Goal: Transaction & Acquisition: Purchase product/service

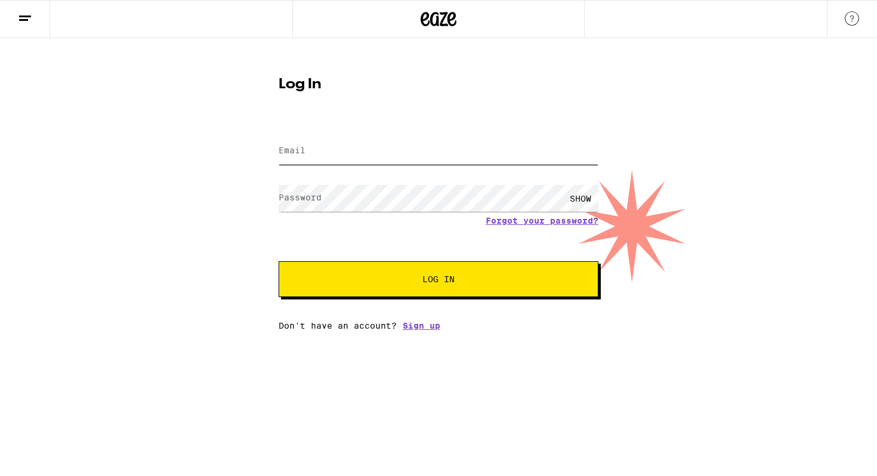
click at [345, 161] on input "Email" at bounding box center [439, 151] width 320 height 27
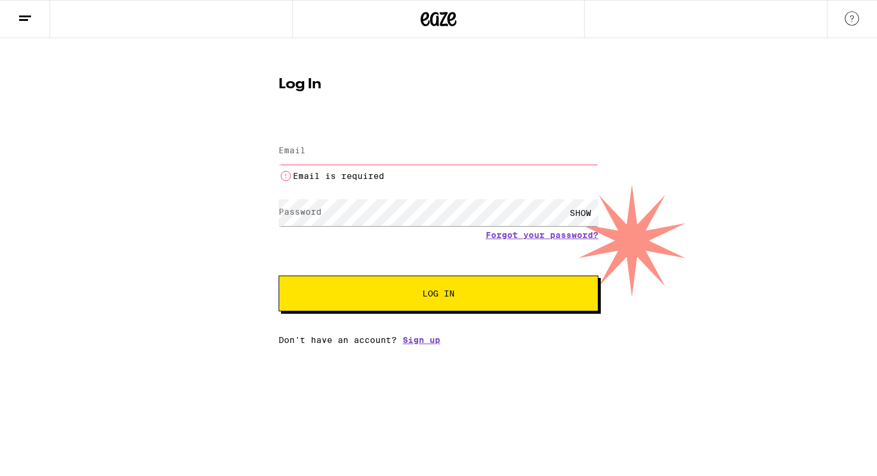
type input "[EMAIL_ADDRESS][DOMAIN_NAME]"
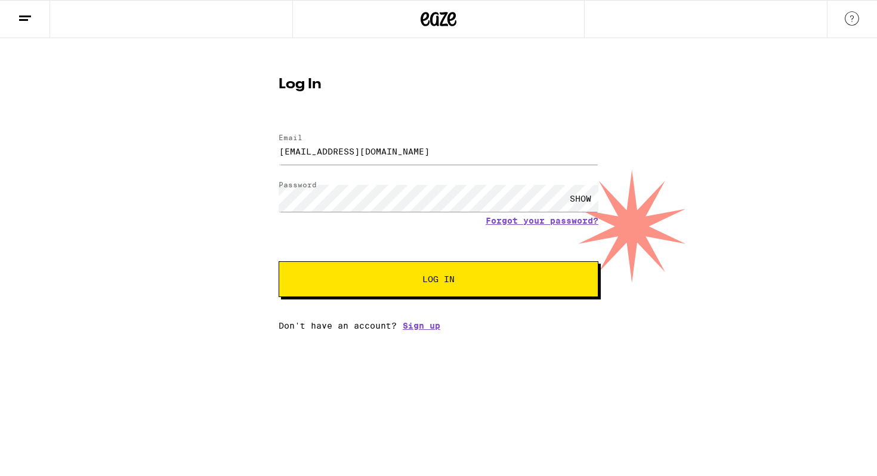
click at [445, 272] on button "Log In" at bounding box center [439, 279] width 320 height 36
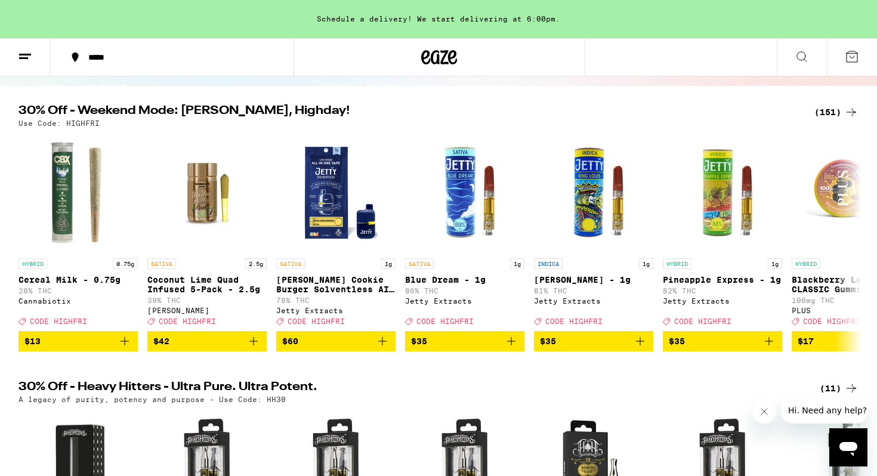
scroll to position [117, 0]
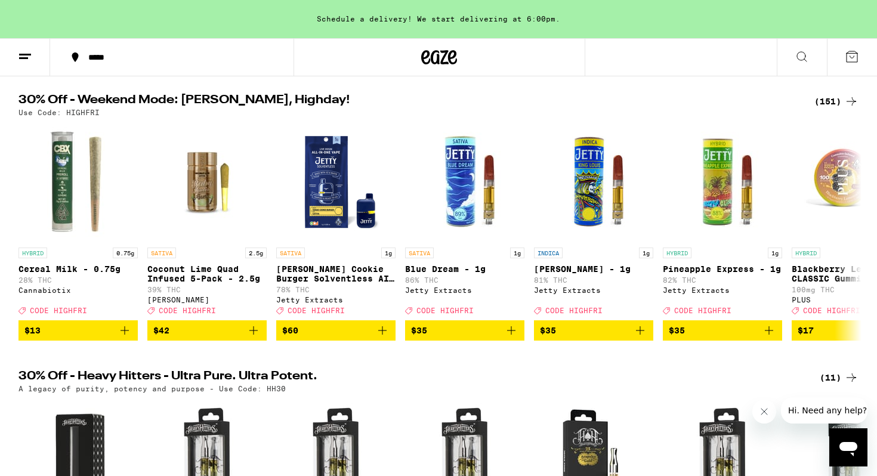
click at [824, 103] on div "(151)" at bounding box center [837, 101] width 44 height 14
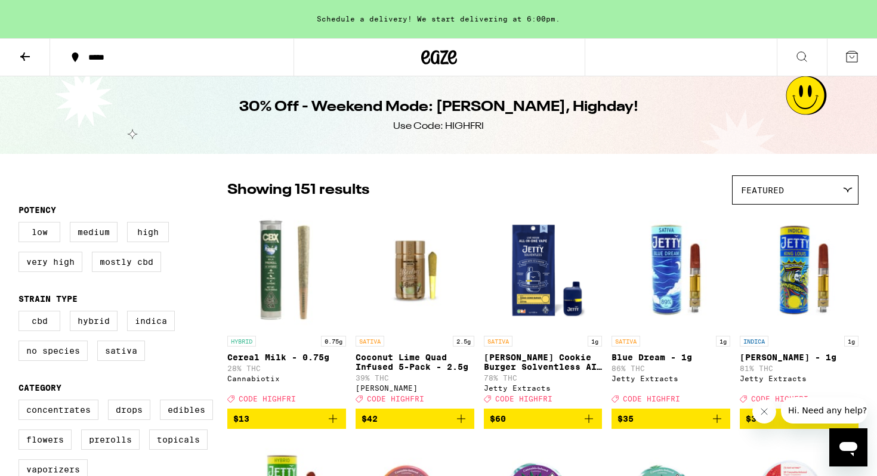
click at [511, 20] on div "Schedule a delivery! We start delivering at 6:00pm." at bounding box center [438, 19] width 877 height 38
click at [394, 23] on div "Schedule a delivery! We start delivering at 6:00pm." at bounding box center [438, 19] width 877 height 38
click at [171, 57] on div "*****" at bounding box center [178, 57] width 193 height 8
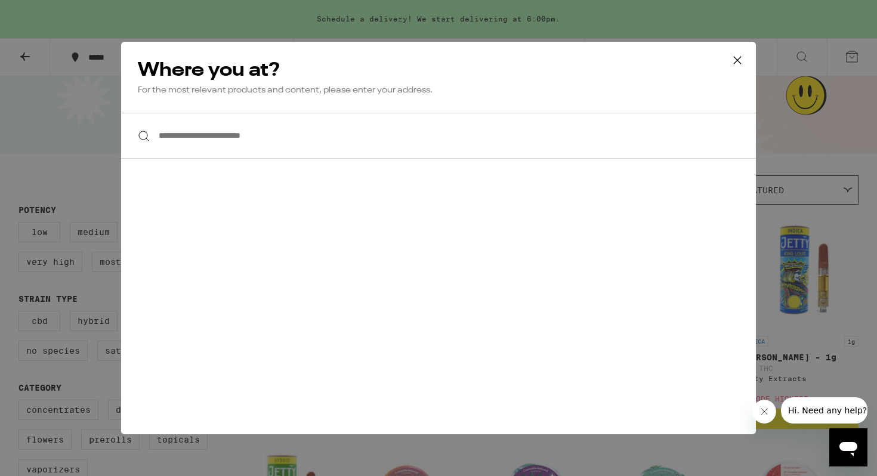
click at [238, 133] on input "**********" at bounding box center [438, 136] width 635 height 46
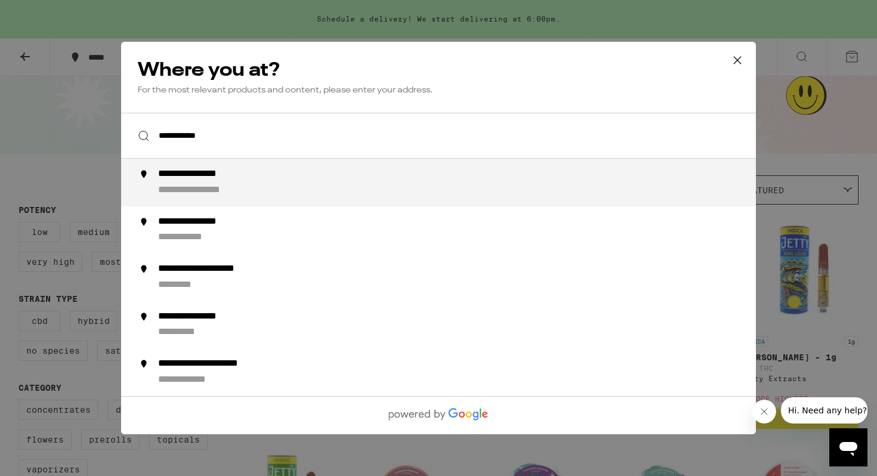
click at [270, 180] on div "**********" at bounding box center [462, 182] width 609 height 29
type input "**********"
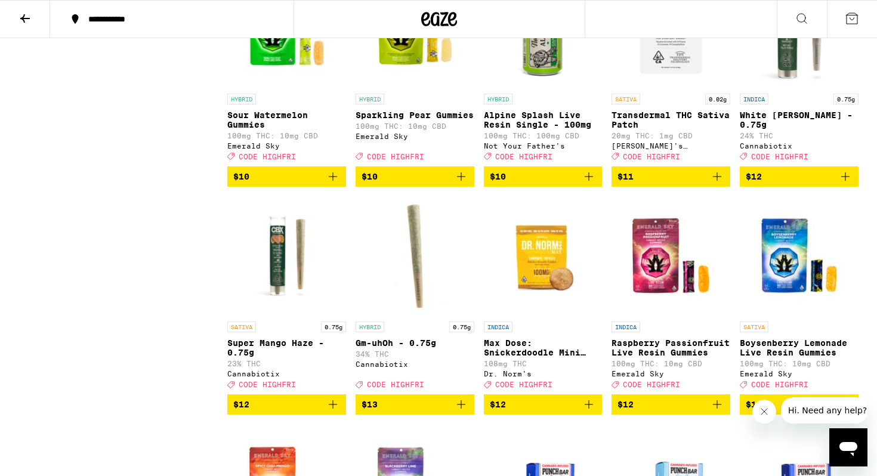
scroll to position [1582, 0]
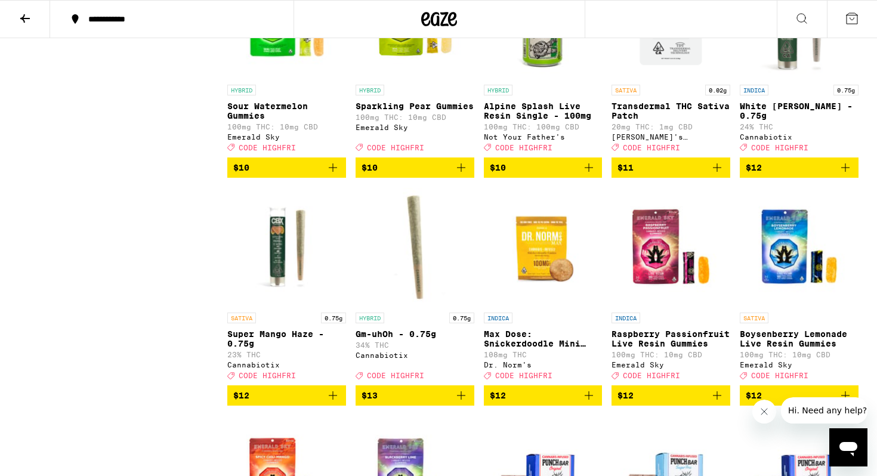
click at [397, 175] on span "$10" at bounding box center [415, 168] width 107 height 14
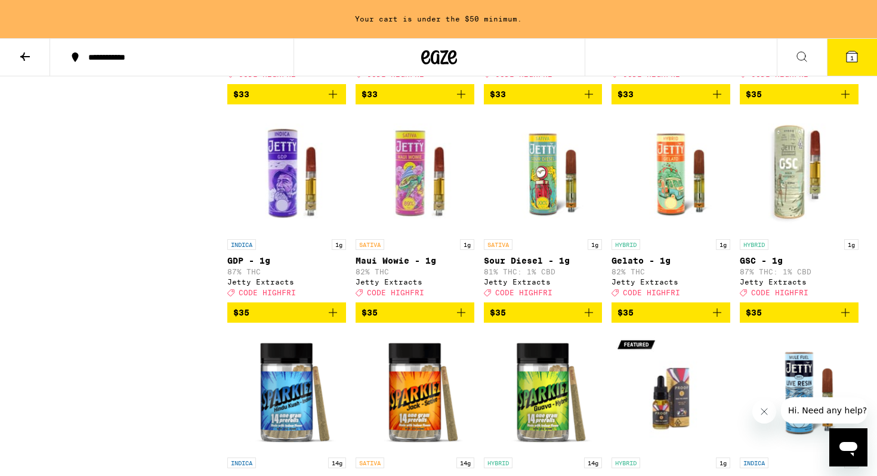
scroll to position [6020, 0]
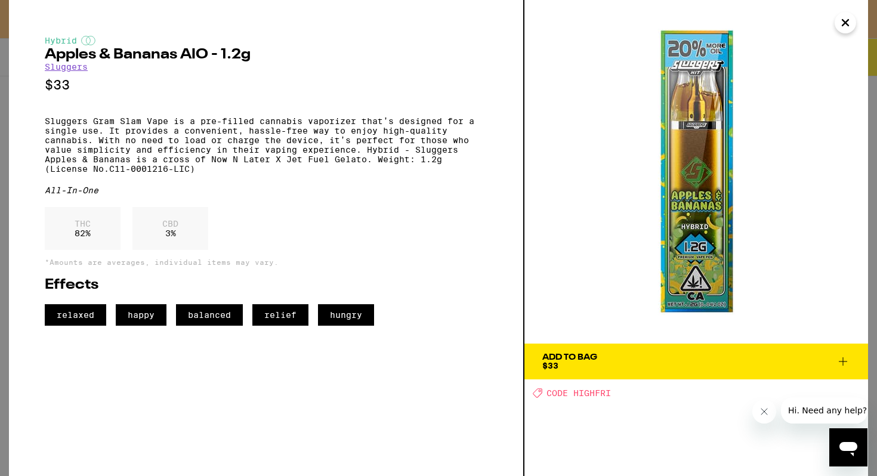
click at [614, 367] on span "Add To Bag $33" at bounding box center [696, 361] width 308 height 17
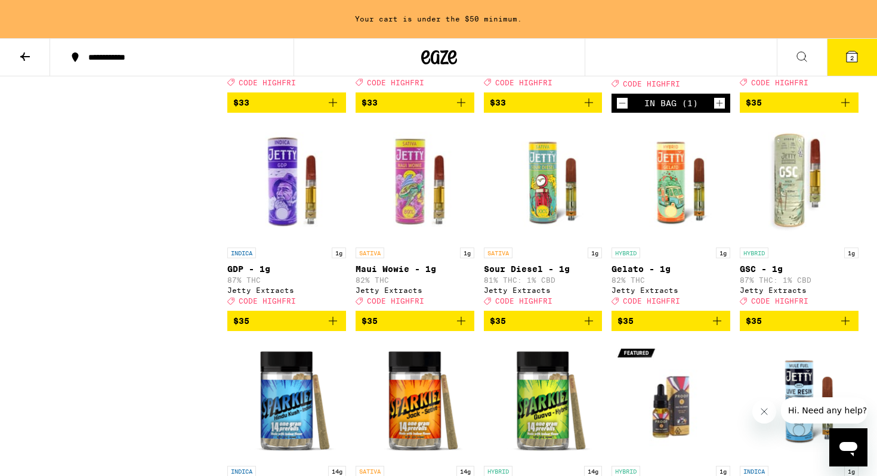
click at [846, 60] on icon at bounding box center [852, 57] width 14 height 14
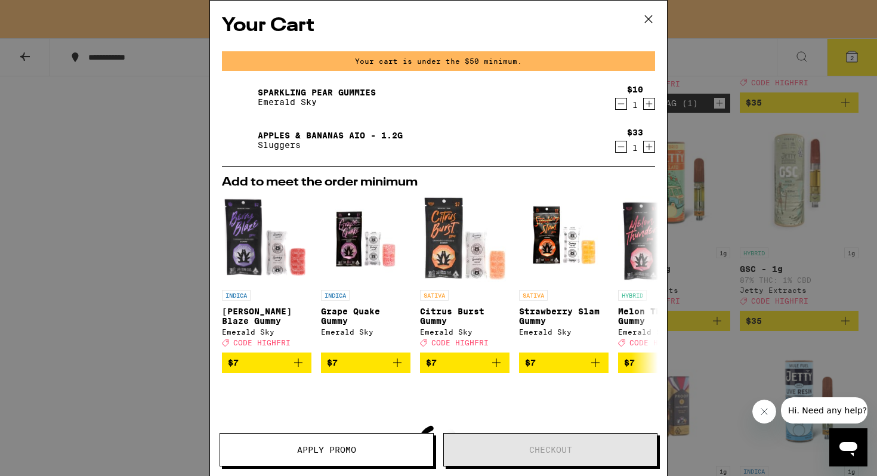
click at [652, 17] on icon at bounding box center [649, 19] width 18 height 18
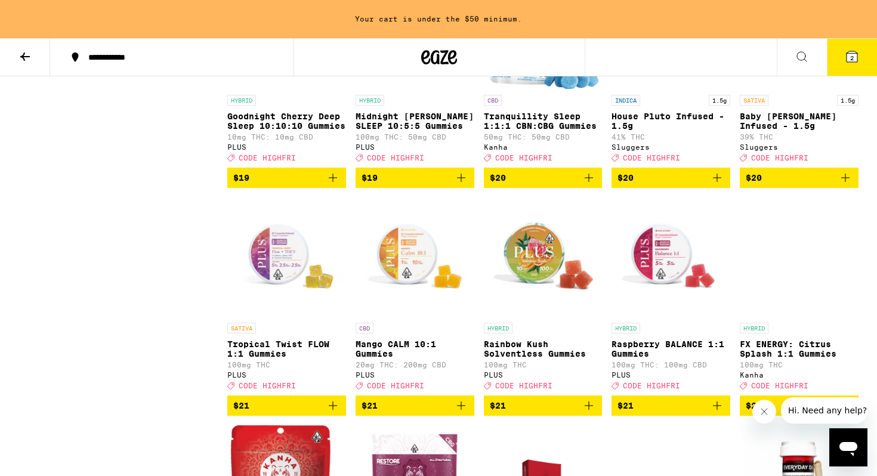
scroll to position [4259, 0]
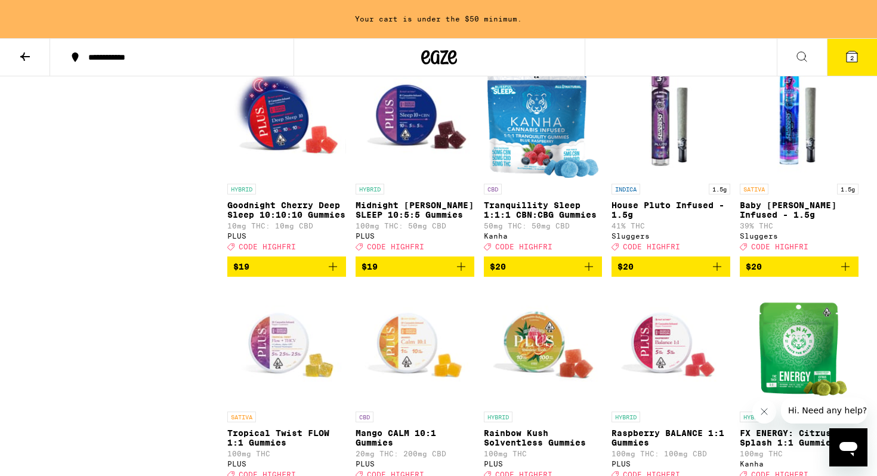
click at [847, 64] on button "2" at bounding box center [852, 57] width 50 height 37
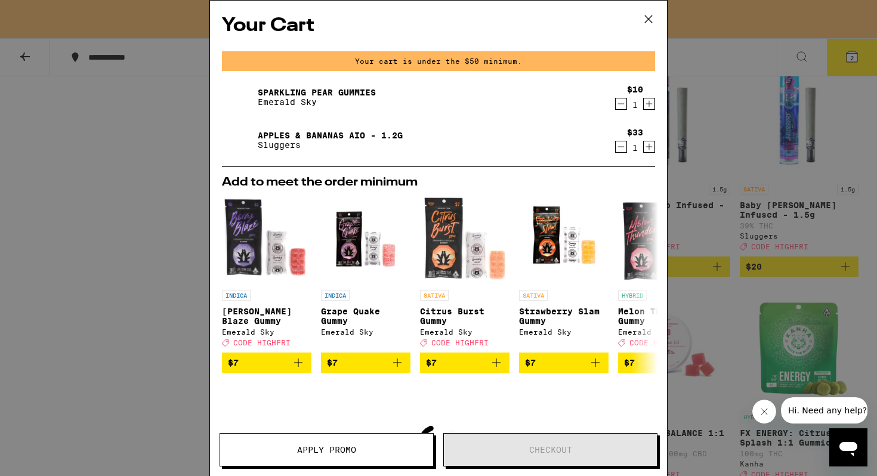
click at [624, 107] on icon "Decrement" at bounding box center [621, 104] width 11 height 14
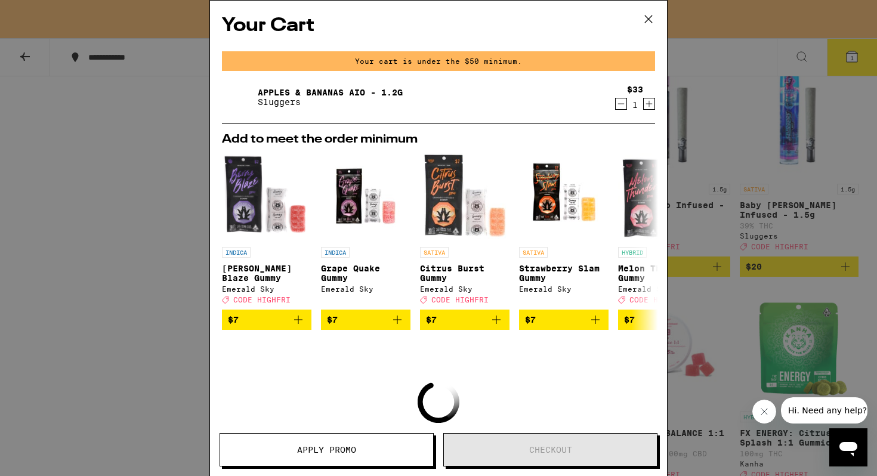
click at [116, 174] on div "Your Cart Your cart is under the $50 minimum. Apples & Bananas AIO - 1.2g Slugg…" at bounding box center [438, 238] width 877 height 476
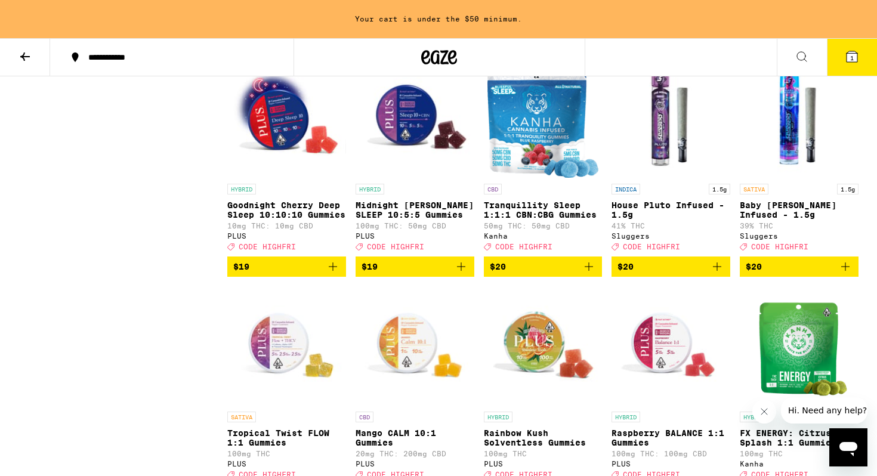
click at [334, 274] on icon "Add to bag" at bounding box center [333, 267] width 14 height 14
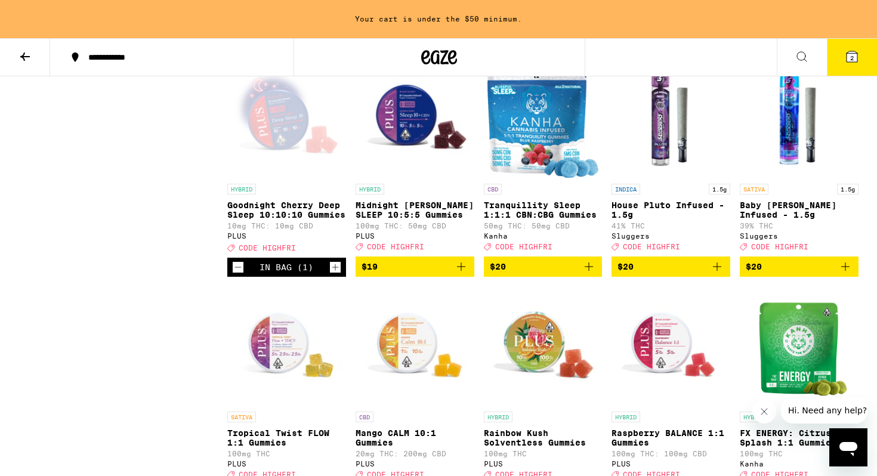
scroll to position [4221, 0]
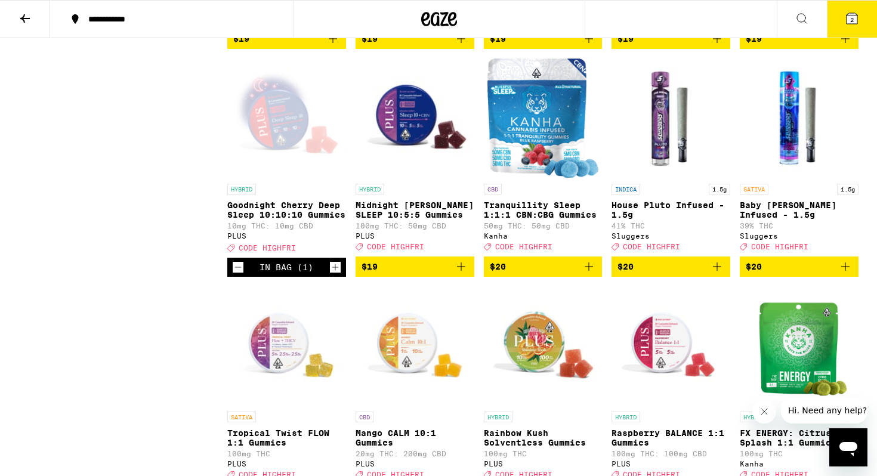
click at [851, 22] on span "2" at bounding box center [852, 19] width 4 height 7
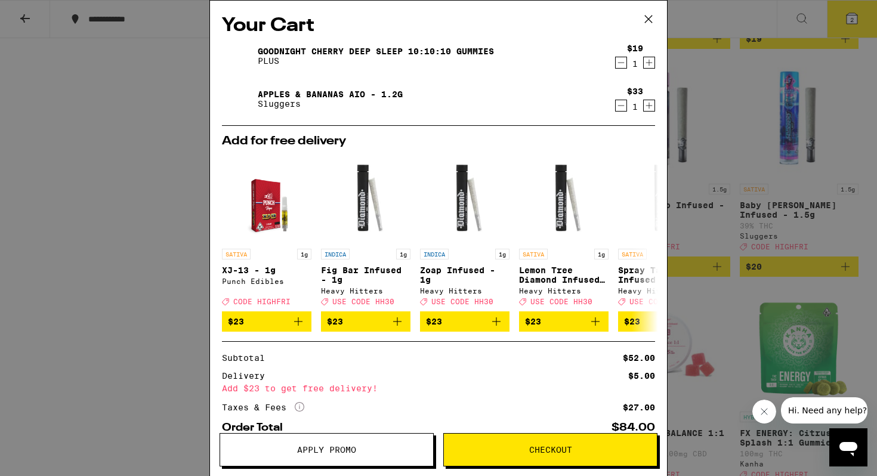
click at [623, 61] on icon "Decrement" at bounding box center [621, 63] width 11 height 14
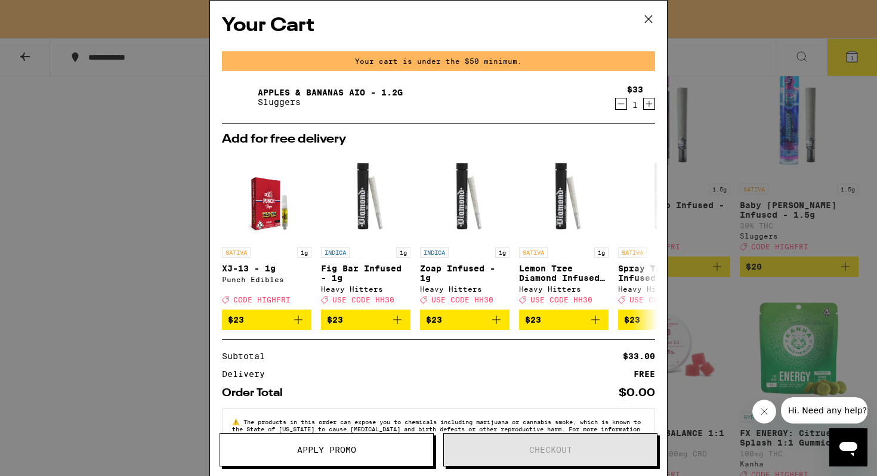
click at [646, 21] on icon at bounding box center [648, 19] width 7 height 7
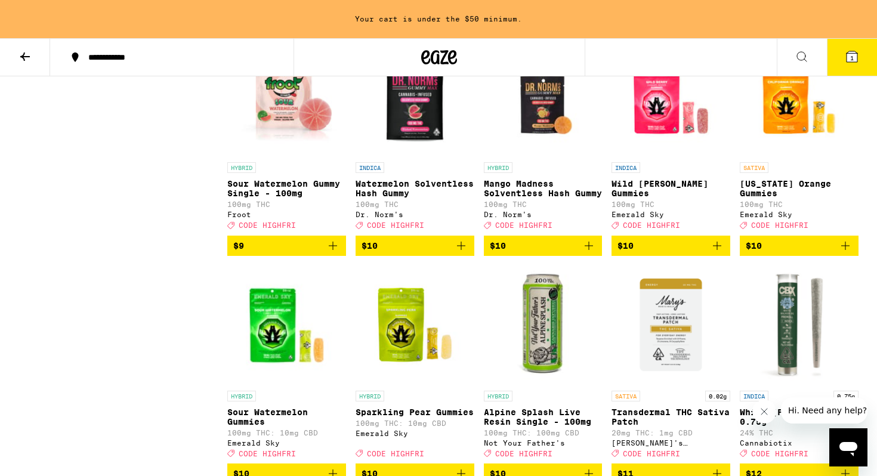
scroll to position [1312, 0]
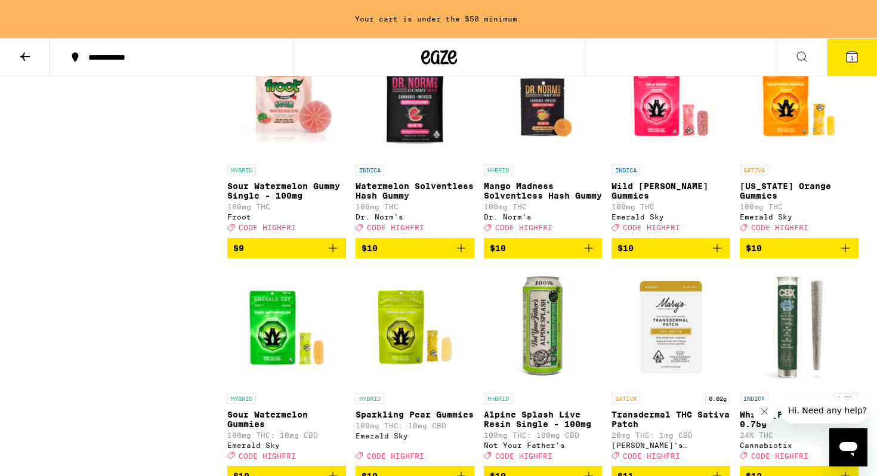
click at [677, 255] on span "$10" at bounding box center [671, 248] width 107 height 14
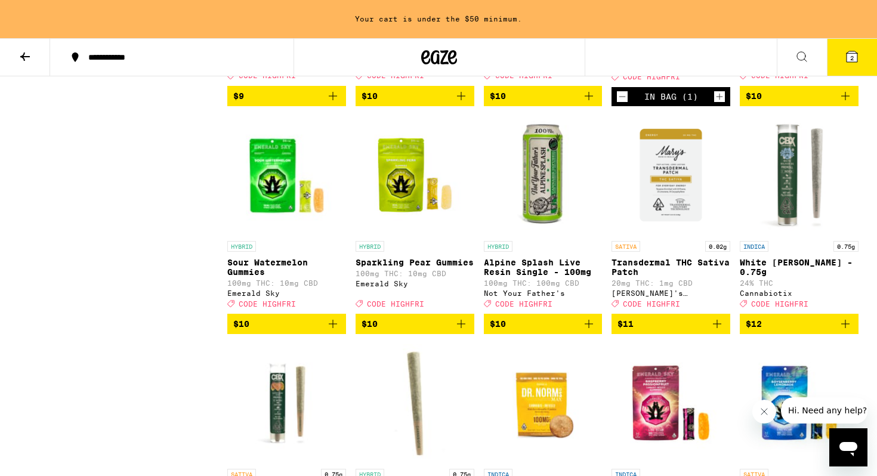
scroll to position [1466, 0]
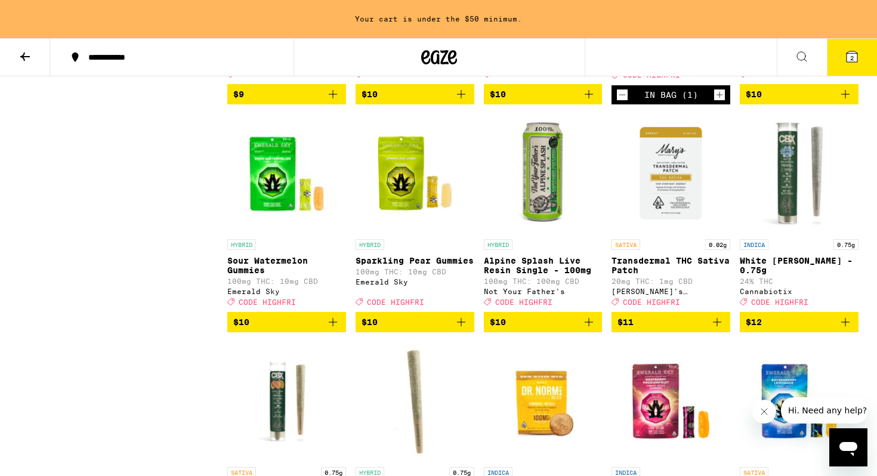
click at [392, 329] on span "$10" at bounding box center [415, 322] width 107 height 14
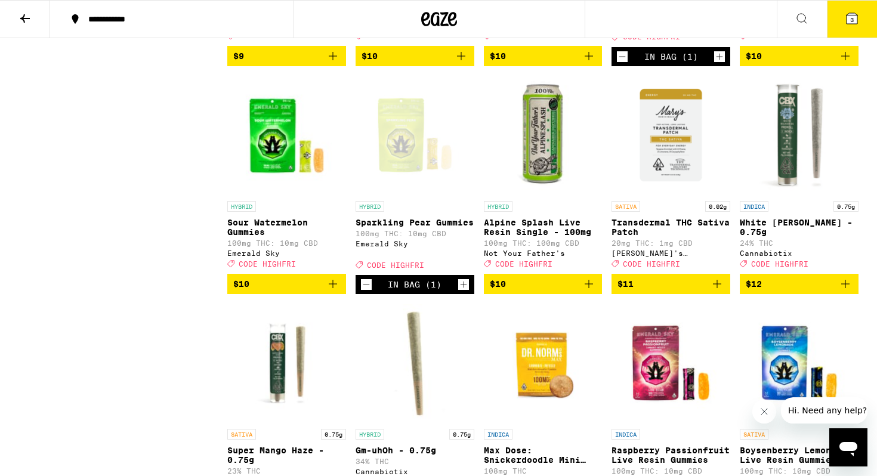
scroll to position [1428, 0]
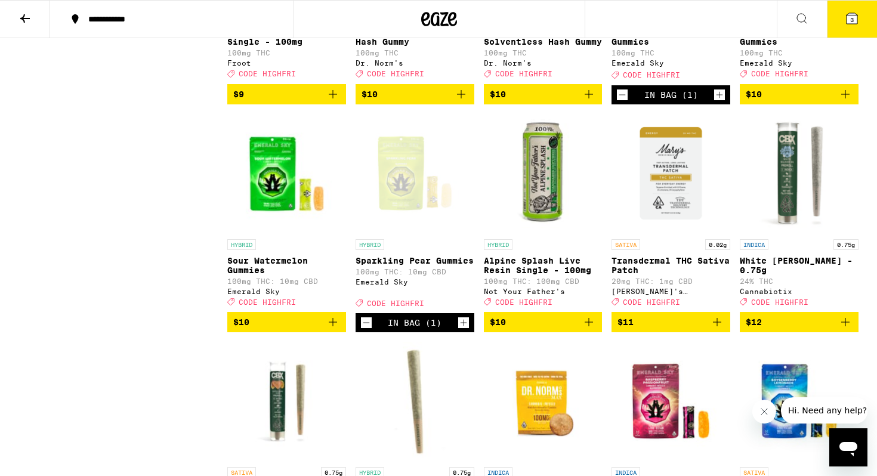
click at [859, 20] on icon at bounding box center [852, 18] width 14 height 14
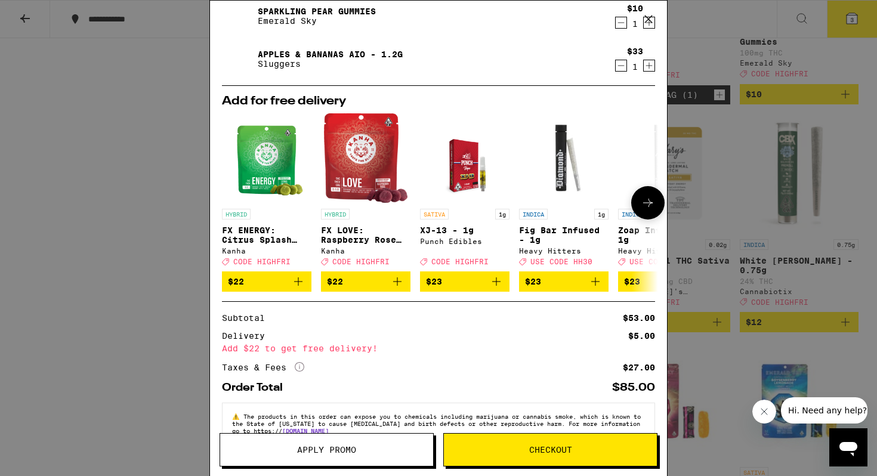
scroll to position [117, 0]
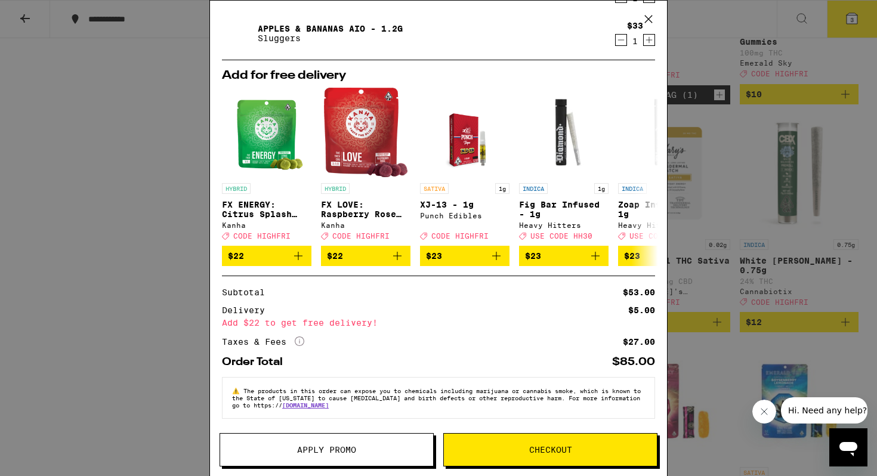
click at [366, 454] on span "Apply Promo" at bounding box center [326, 450] width 213 height 8
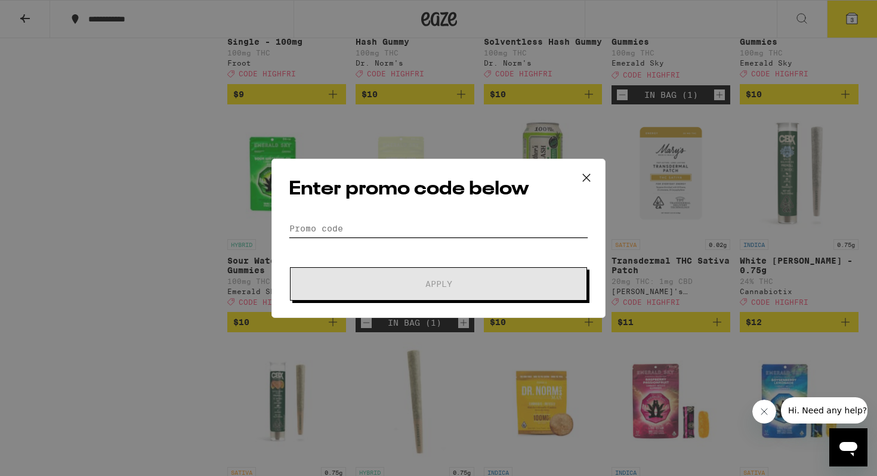
click at [454, 229] on input "Promo Code" at bounding box center [439, 229] width 300 height 18
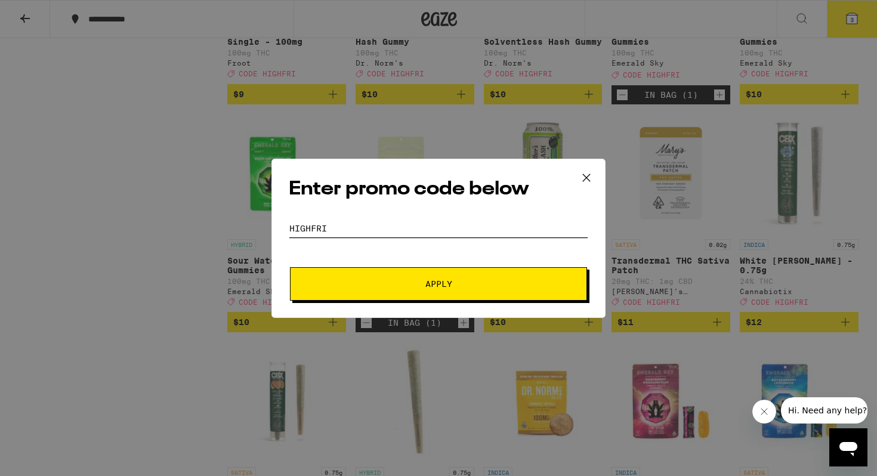
type input "highfri"
click at [290, 267] on button "Apply" at bounding box center [438, 283] width 297 height 33
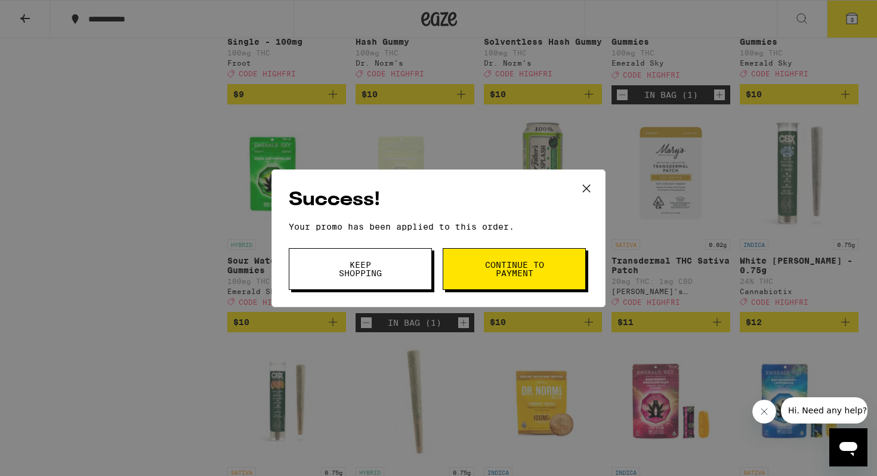
click at [523, 278] on span "Continue to payment" at bounding box center [514, 269] width 61 height 17
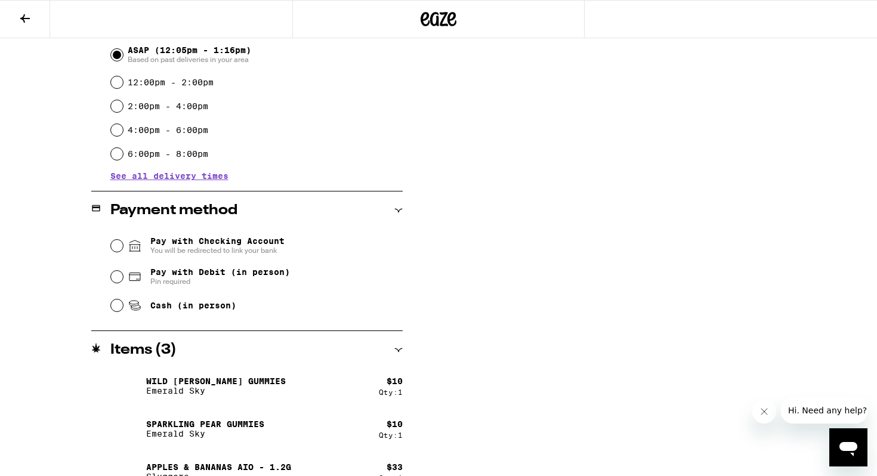
scroll to position [367, 0]
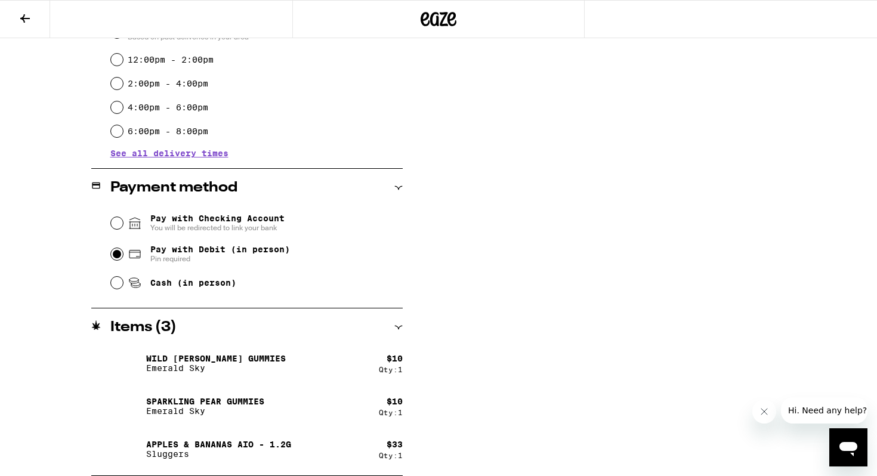
click at [119, 256] on input "Pay with Debit (in person) Pin required" at bounding box center [117, 254] width 12 height 12
radio input "true"
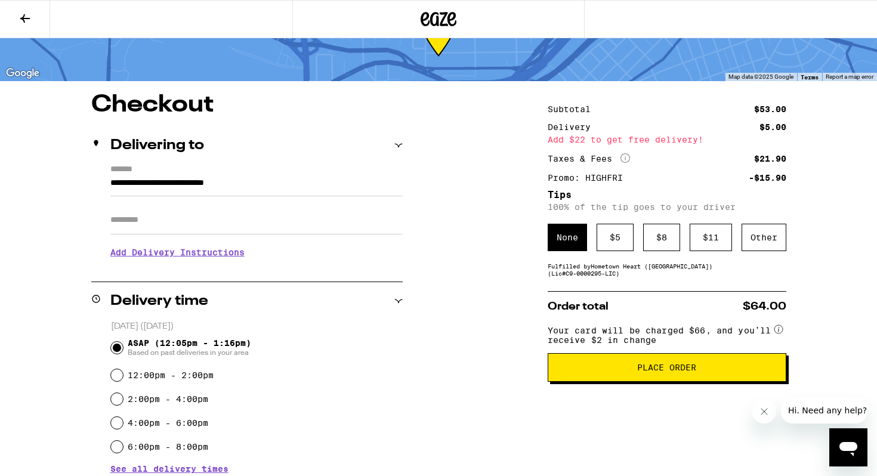
scroll to position [50, 0]
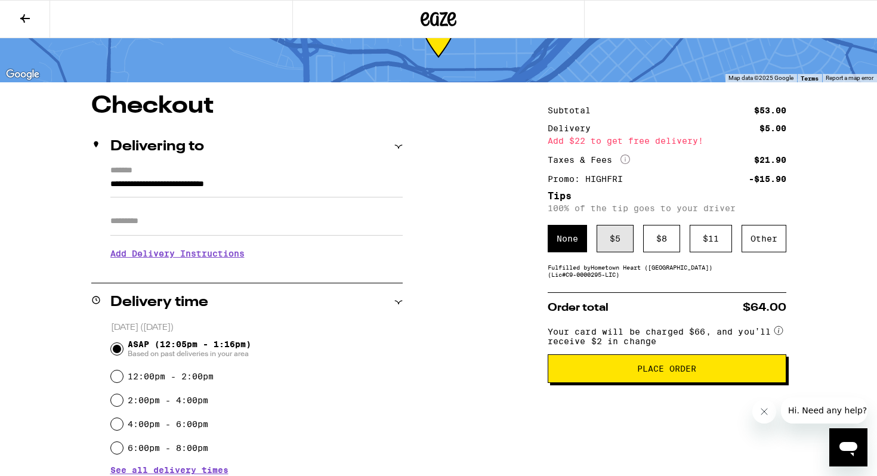
click at [619, 239] on div "$ 5" at bounding box center [615, 238] width 37 height 27
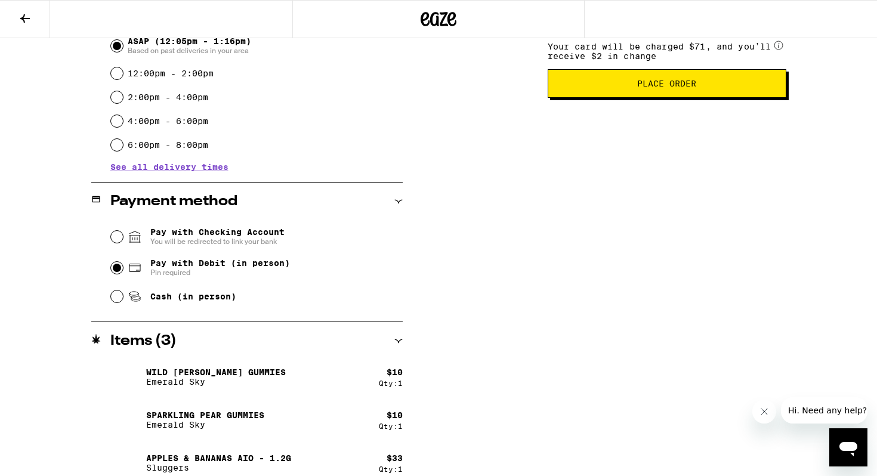
scroll to position [0, 0]
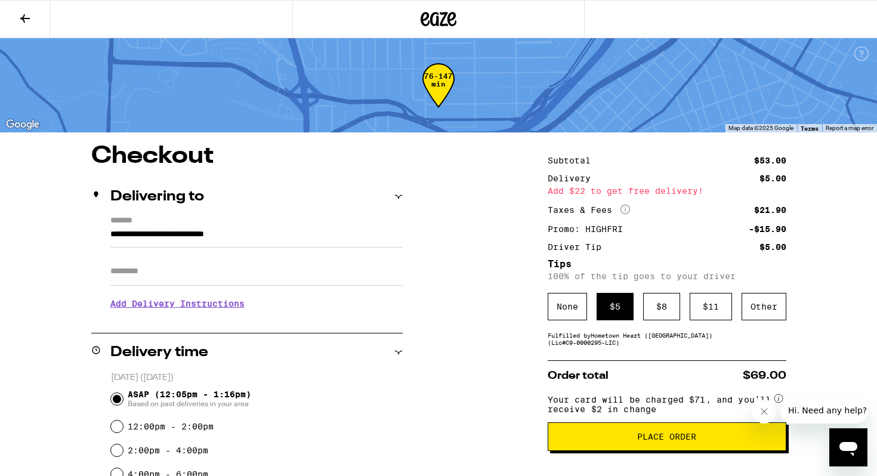
click at [23, 22] on icon at bounding box center [25, 18] width 14 height 14
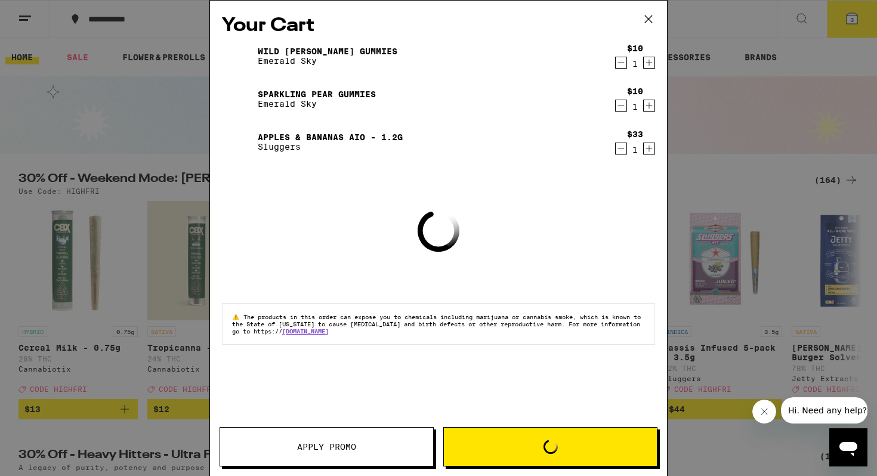
click at [648, 20] on icon at bounding box center [648, 19] width 7 height 7
click at [645, 19] on div "Your Cart Wild [PERSON_NAME] Gummies Emerald Sky $10 1 Sparkling Pear Gummies E…" at bounding box center [438, 238] width 877 height 476
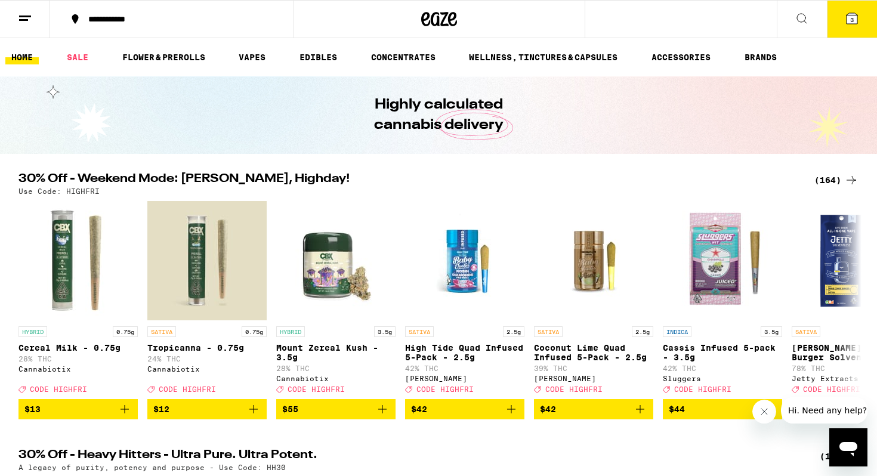
click at [836, 183] on div "(164)" at bounding box center [837, 180] width 44 height 14
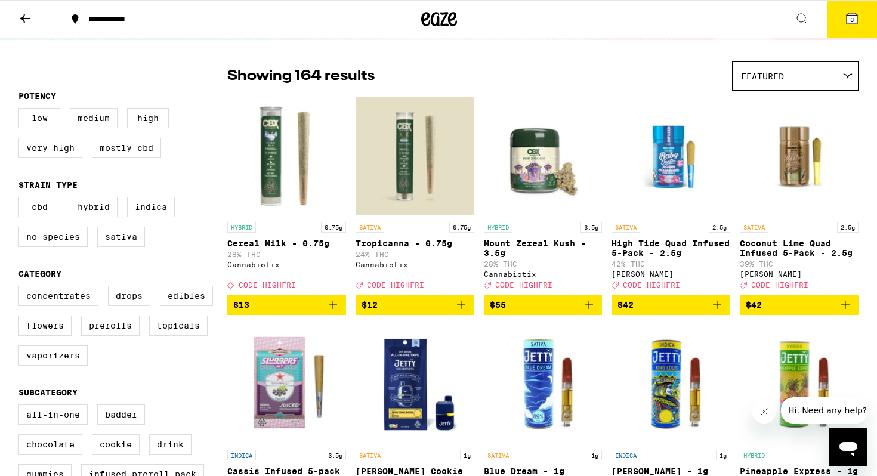
scroll to position [76, 0]
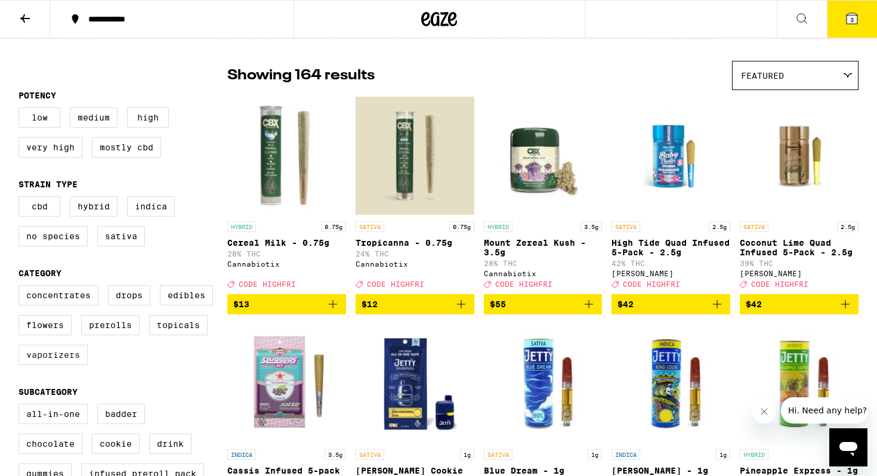
click at [53, 365] on label "Vaporizers" at bounding box center [53, 355] width 69 height 20
click at [21, 288] on input "Vaporizers" at bounding box center [21, 287] width 1 height 1
checkbox input "true"
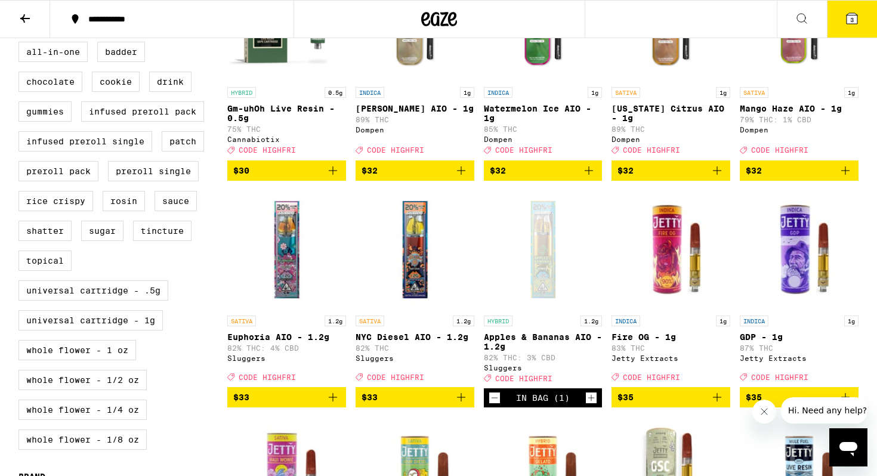
scroll to position [184, 0]
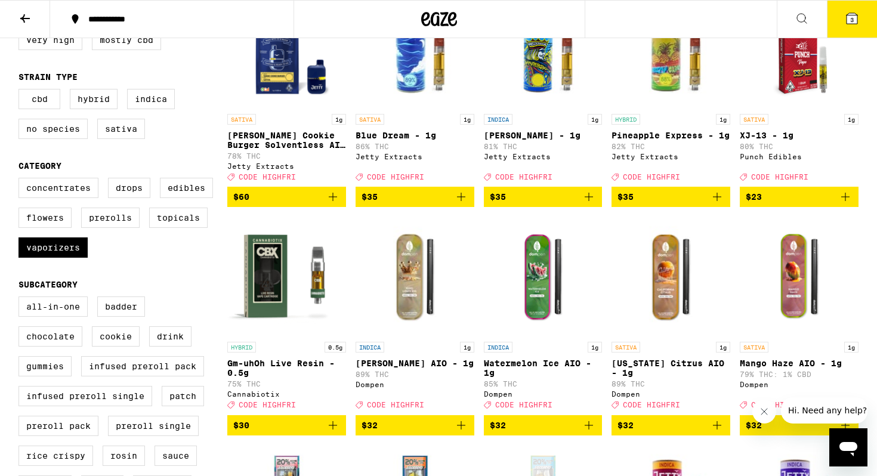
click at [850, 21] on span "3" at bounding box center [852, 19] width 4 height 7
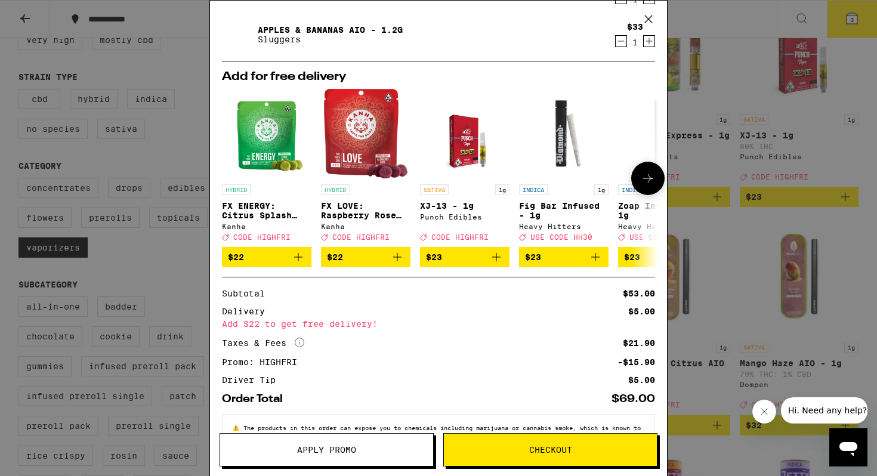
scroll to position [112, 0]
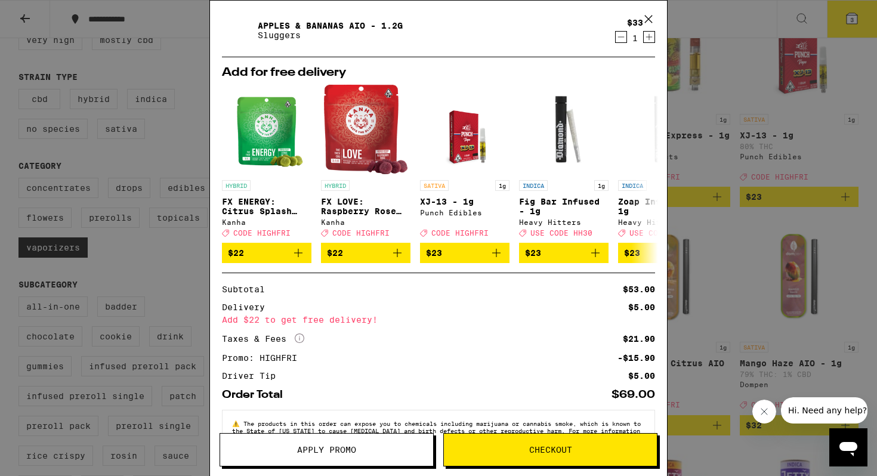
click at [553, 442] on button "Checkout" at bounding box center [550, 449] width 214 height 33
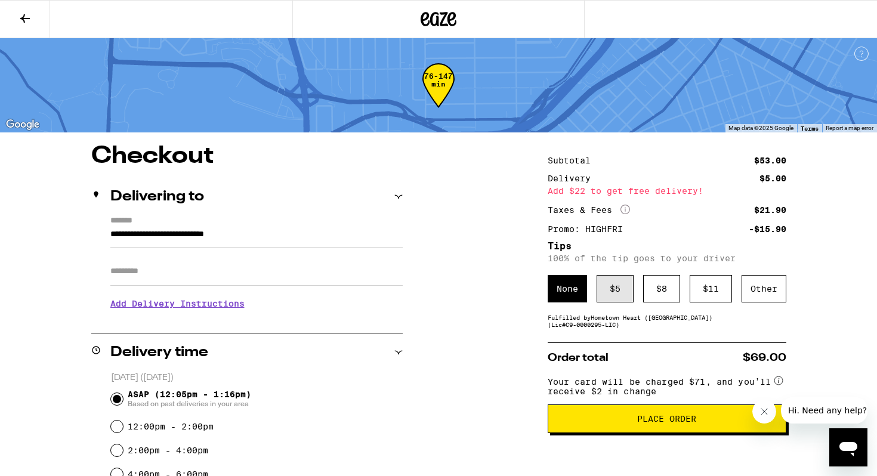
click at [620, 295] on div "$ 5" at bounding box center [615, 288] width 37 height 27
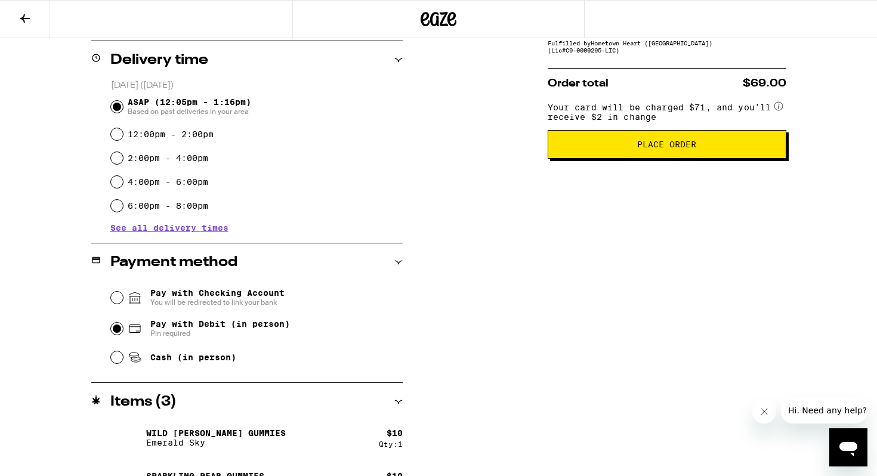
scroll to position [295, 0]
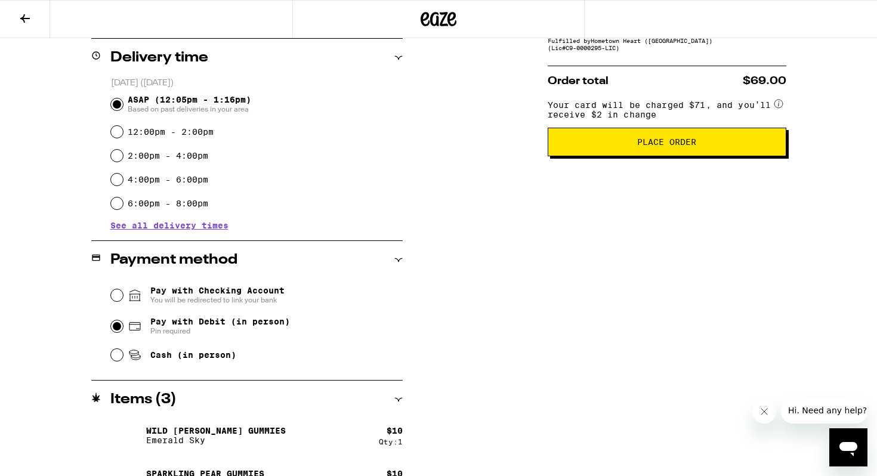
click at [700, 156] on button "Place Order" at bounding box center [667, 142] width 239 height 29
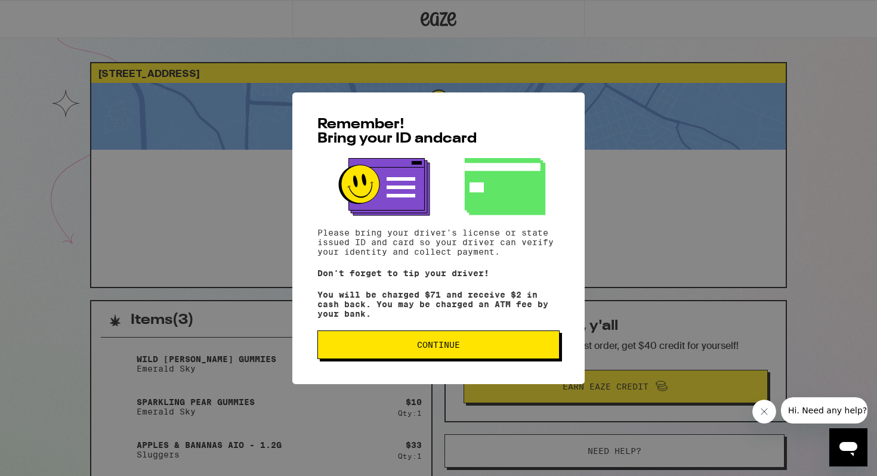
click at [495, 348] on span "Continue" at bounding box center [439, 345] width 222 height 8
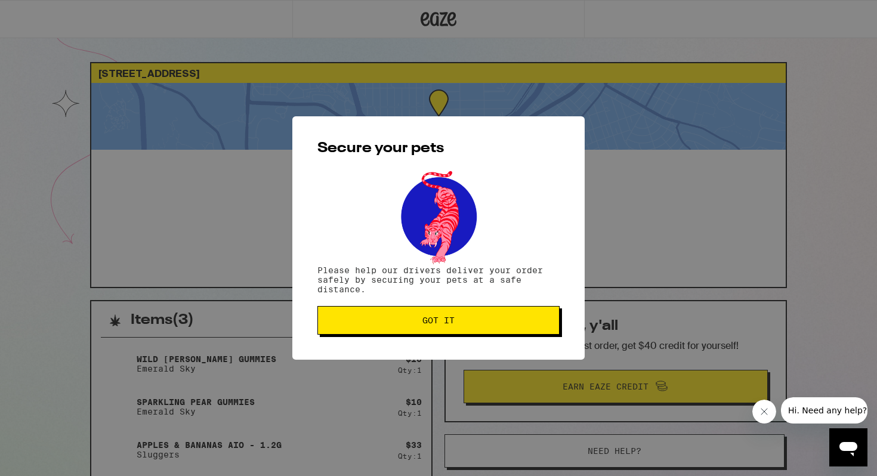
click at [469, 315] on button "Got it" at bounding box center [438, 320] width 242 height 29
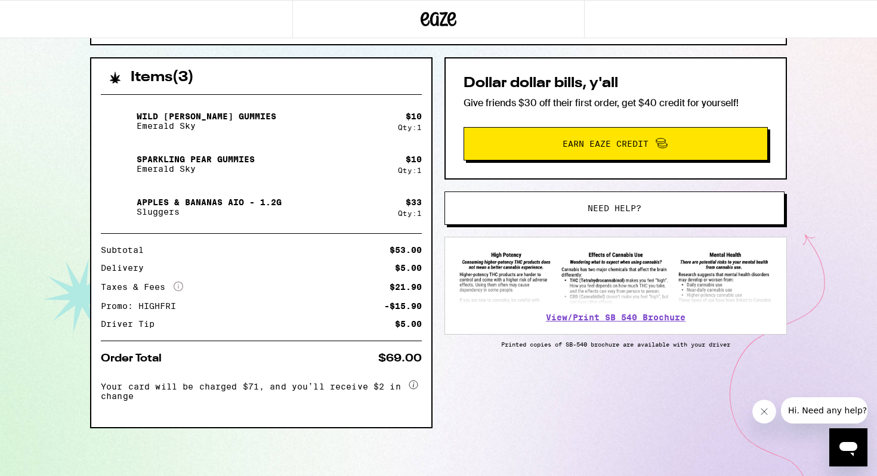
scroll to position [246, 0]
